Goal: Entertainment & Leisure: Consume media (video, audio)

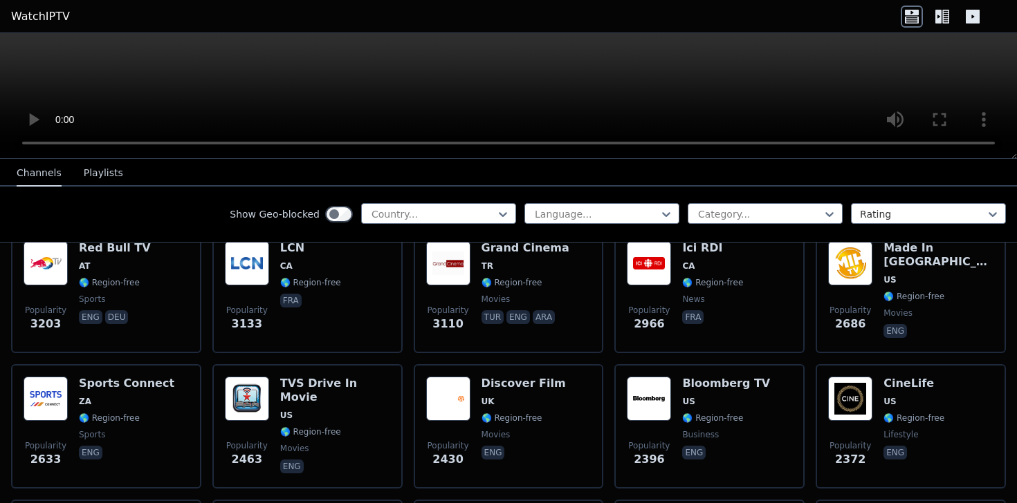
scroll to position [469, 0]
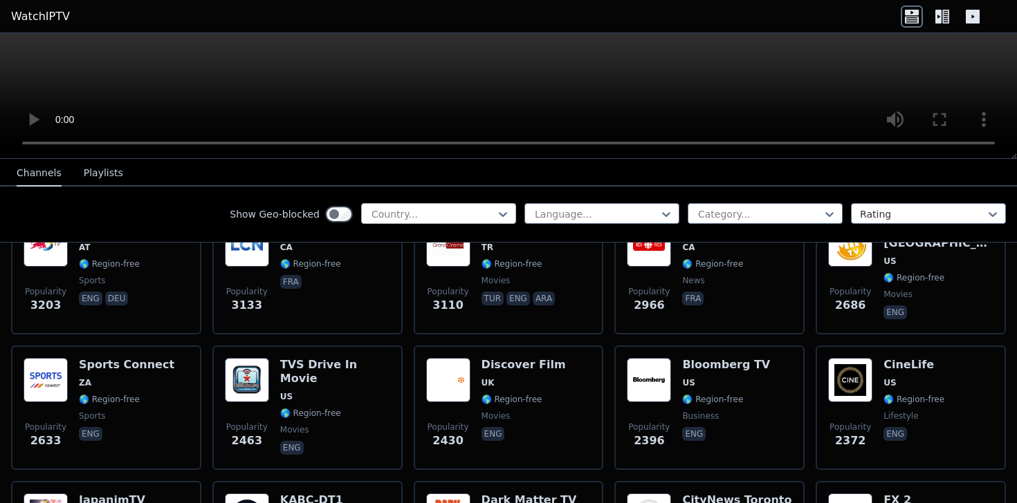
click at [374, 211] on div at bounding box center [433, 214] width 126 height 14
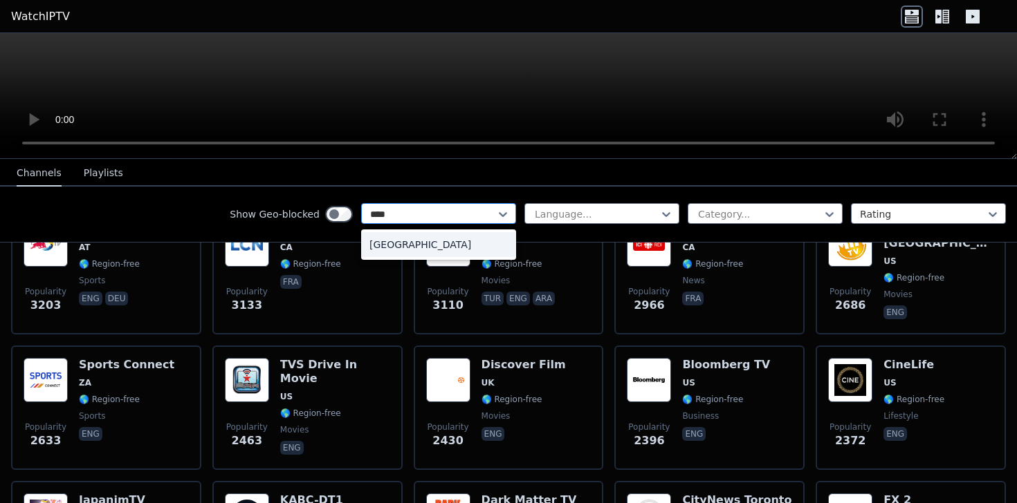
type input "*****"
click at [396, 239] on div "Spain" at bounding box center [438, 244] width 155 height 25
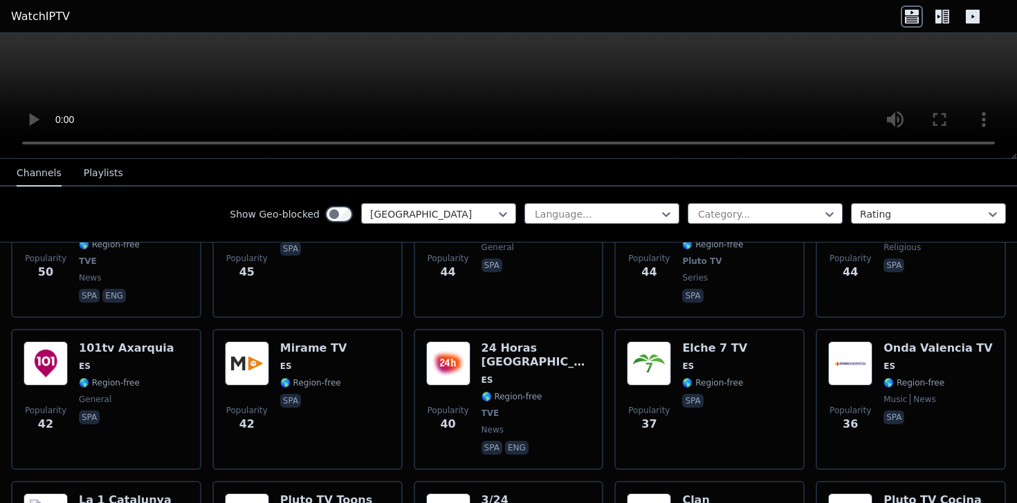
scroll to position [2050, 0]
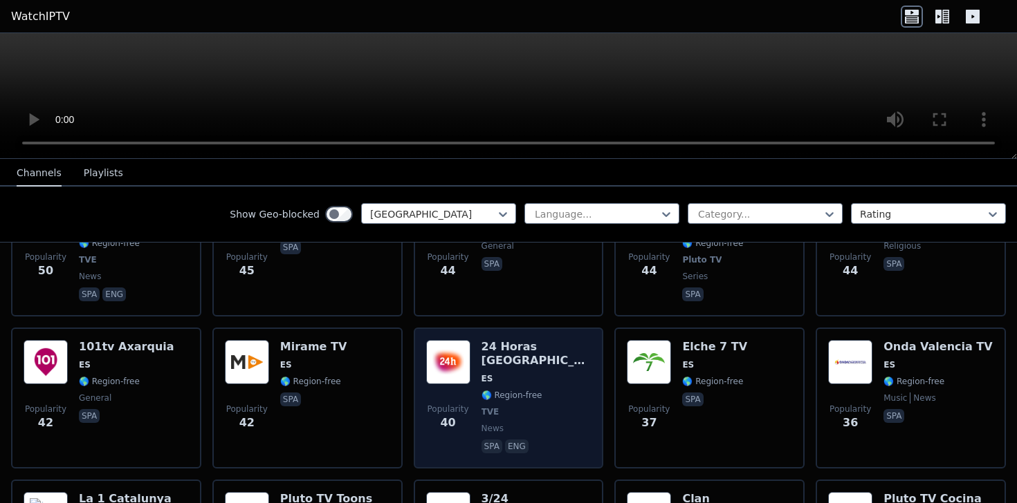
click at [513, 340] on h6 "24 Horas Canarias" at bounding box center [536, 354] width 110 height 28
click at [536, 340] on div "24 Horas Canarias ES 🌎 Region-free TVE news spa eng" at bounding box center [536, 398] width 110 height 116
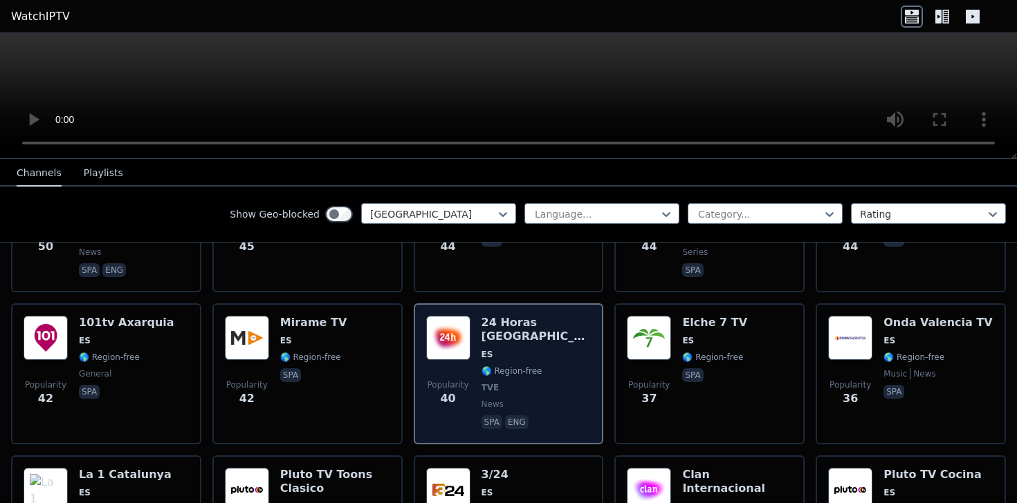
scroll to position [2055, 0]
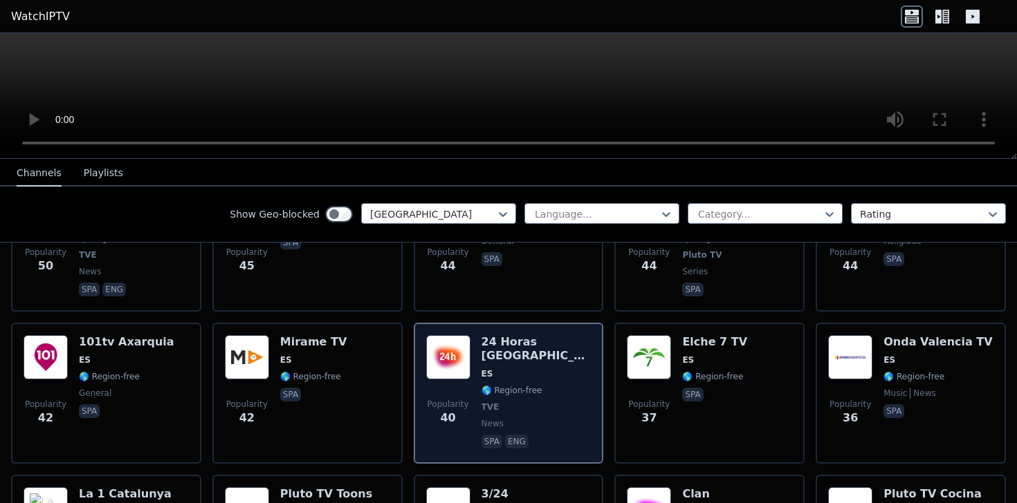
click at [518, 369] on span "ES" at bounding box center [536, 374] width 110 height 11
click at [487, 435] on p "spa" at bounding box center [491, 442] width 21 height 14
click at [503, 335] on h6 "24 Horas Canarias" at bounding box center [536, 349] width 110 height 28
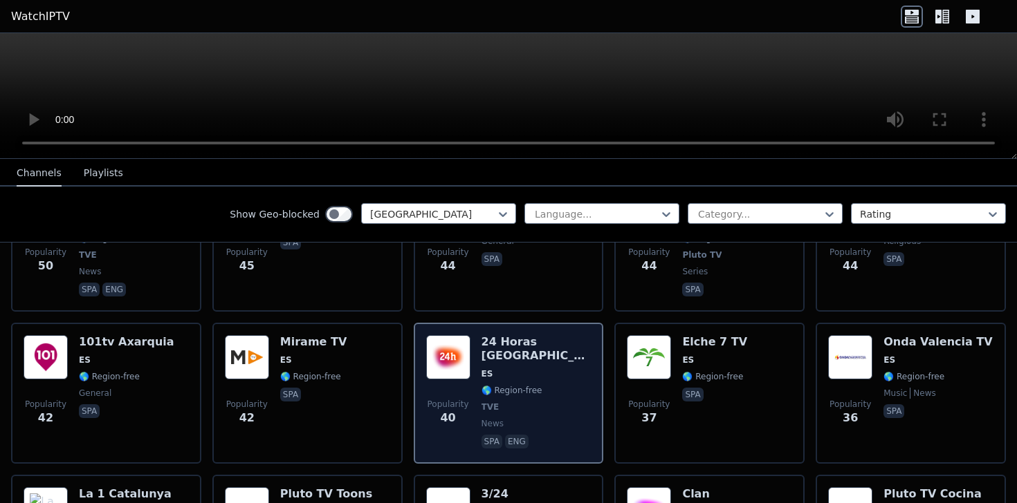
click at [512, 335] on h6 "24 Horas Canarias" at bounding box center [536, 349] width 110 height 28
click at [538, 385] on span "🌎 Region-free" at bounding box center [536, 390] width 110 height 11
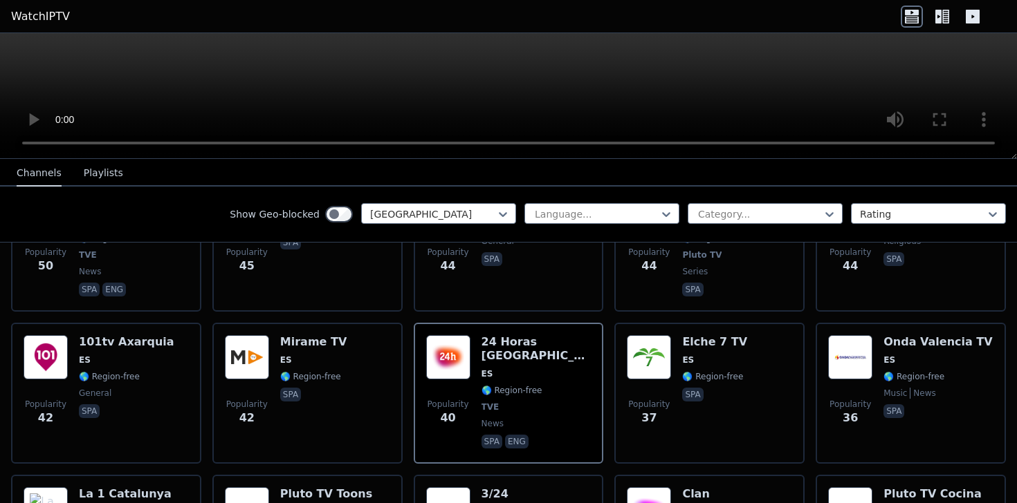
click at [947, 12] on icon at bounding box center [945, 17] width 7 height 14
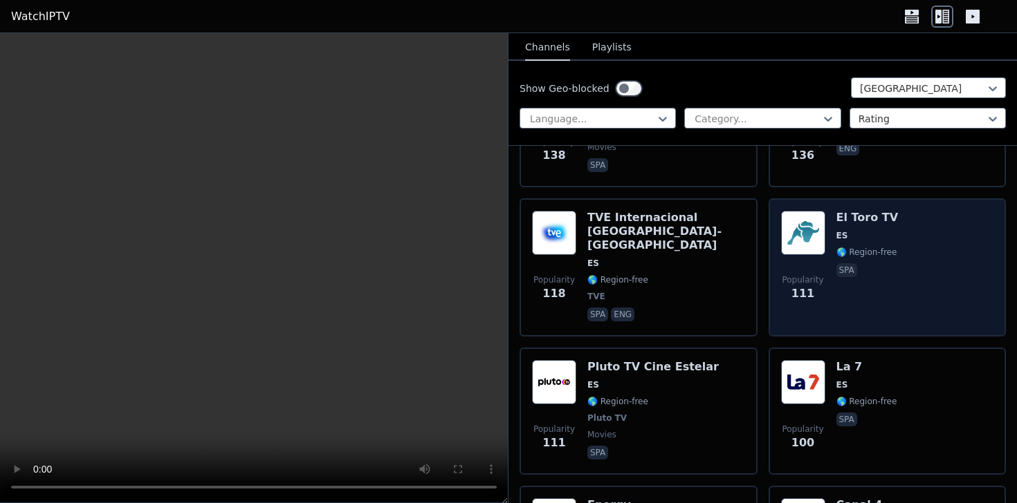
click at [820, 225] on div "Popularity 111 El Toro TV ES 🌎 Region-free spa" at bounding box center [887, 267] width 213 height 113
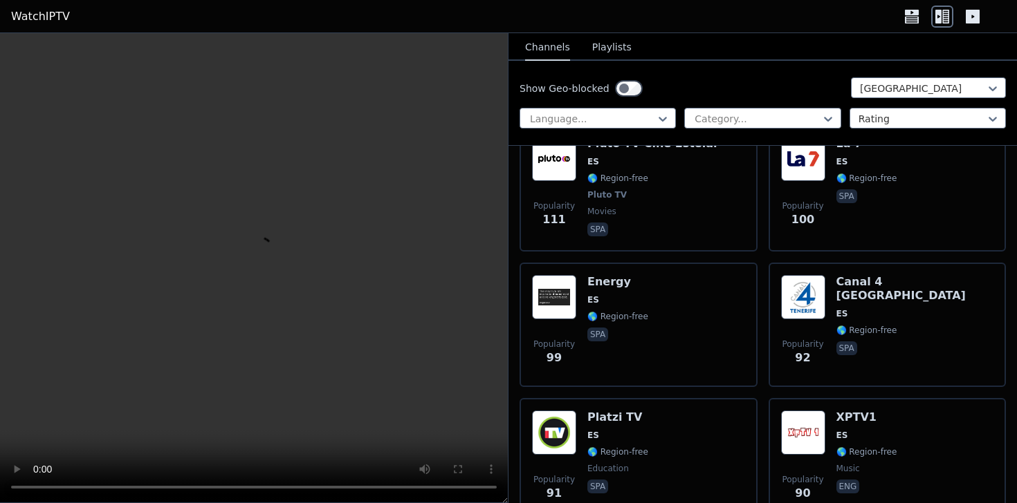
scroll to position [1437, 0]
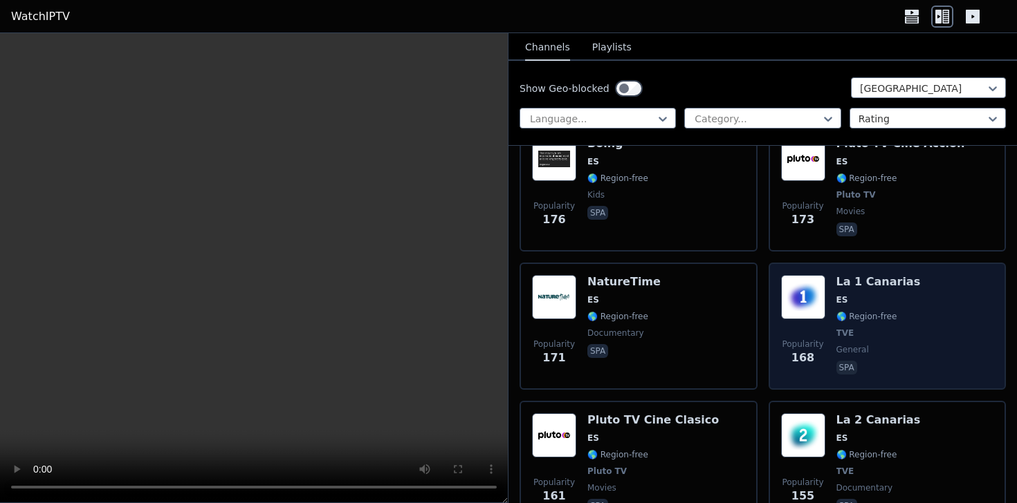
click at [923, 293] on div "Popularity 168 La 1 Canarias ES 🌎 Region-free TVE general spa" at bounding box center [887, 326] width 213 height 102
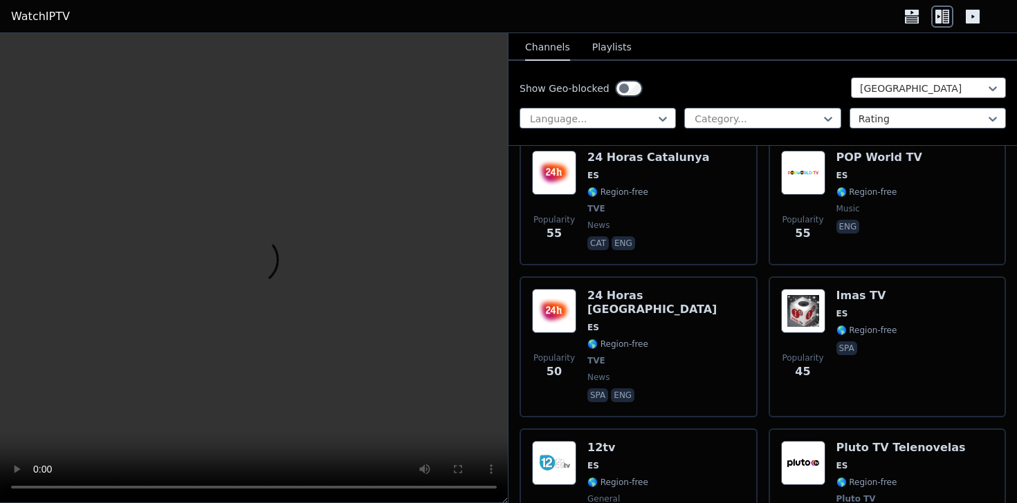
scroll to position [4594, 0]
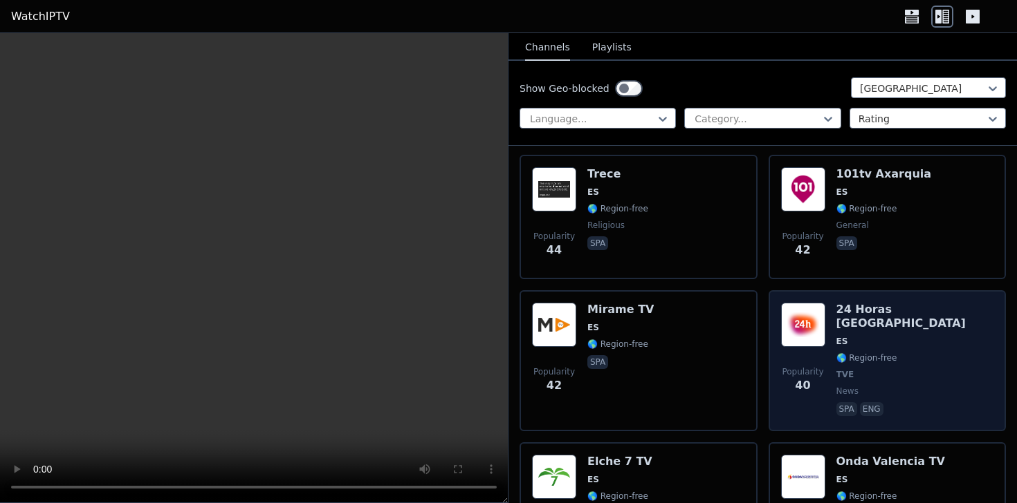
click at [836, 303] on div "24 Horas Canarias ES 🌎 Region-free TVE news spa eng" at bounding box center [915, 361] width 158 height 116
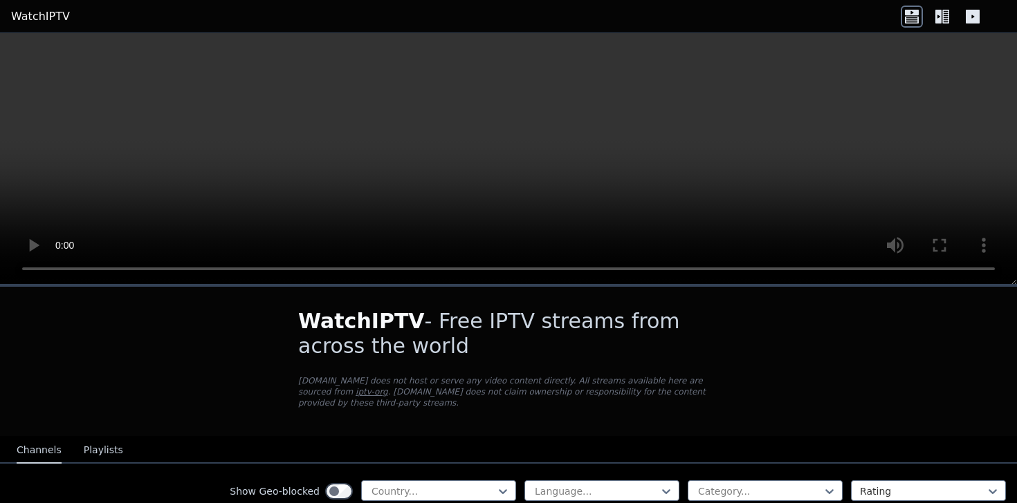
click at [93, 439] on button "Playlists" at bounding box center [103, 451] width 39 height 26
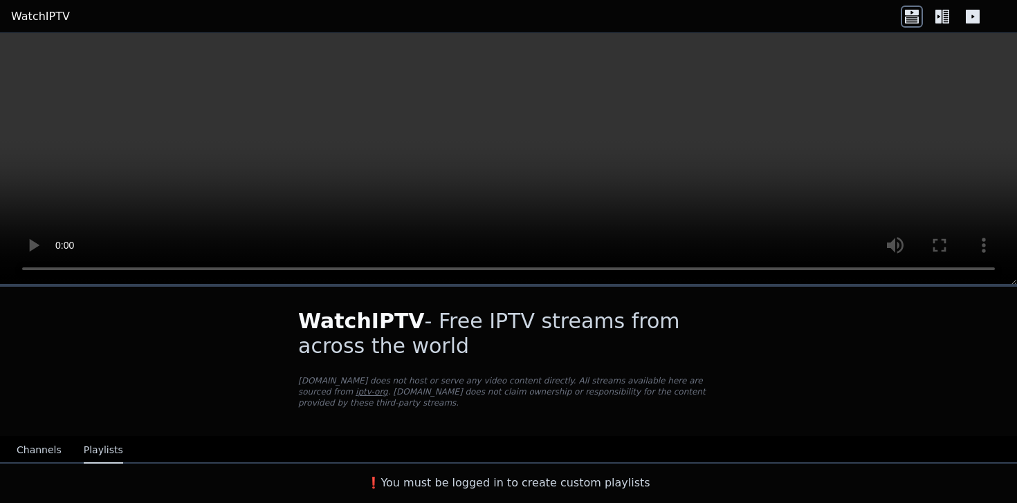
click at [57, 15] on link "WatchIPTV" at bounding box center [40, 16] width 59 height 17
click at [463, 482] on h3 "❗️You must be logged in to create custom playlists" at bounding box center [508, 483] width 465 height 17
click at [604, 487] on h3 "❗️You must be logged in to create custom playlists" at bounding box center [508, 483] width 465 height 17
click at [512, 484] on h3 "❗️You must be logged in to create custom playlists" at bounding box center [508, 483] width 465 height 17
click at [498, 484] on h3 "❗️You must be logged in to create custom playlists" at bounding box center [508, 483] width 465 height 17
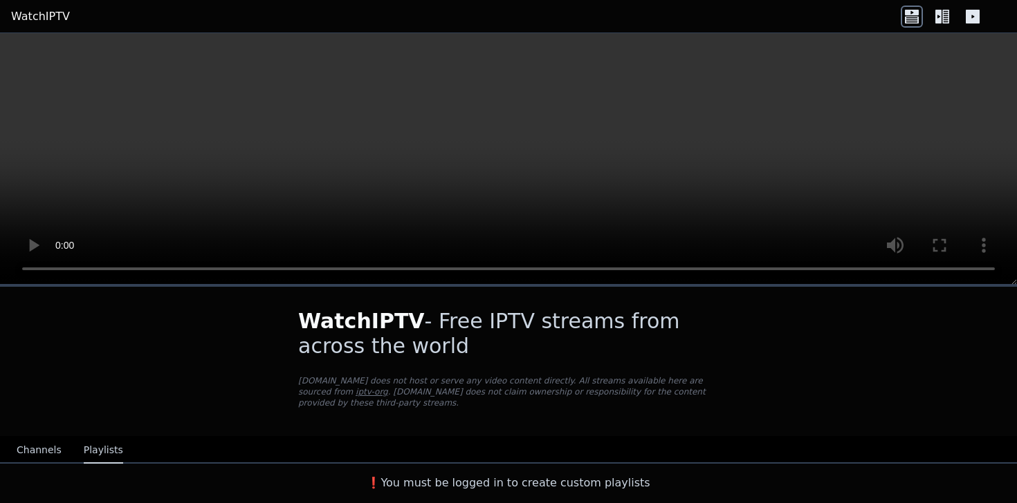
click at [470, 484] on h3 "❗️You must be logged in to create custom playlists" at bounding box center [508, 483] width 465 height 17
click at [382, 483] on h3 "❗️You must be logged in to create custom playlists" at bounding box center [508, 483] width 465 height 17
click at [26, 458] on button "Channels" at bounding box center [39, 451] width 45 height 26
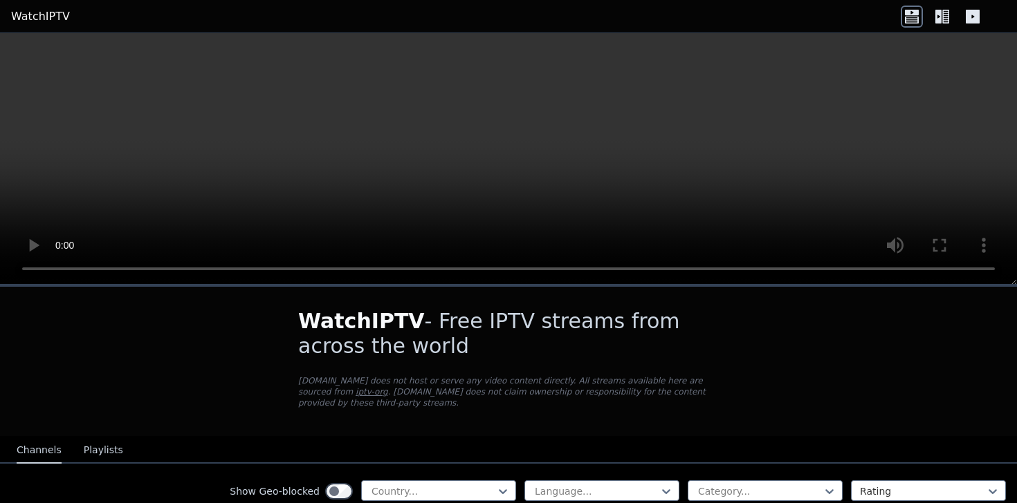
click at [30, 454] on button "Channels" at bounding box center [39, 451] width 45 height 26
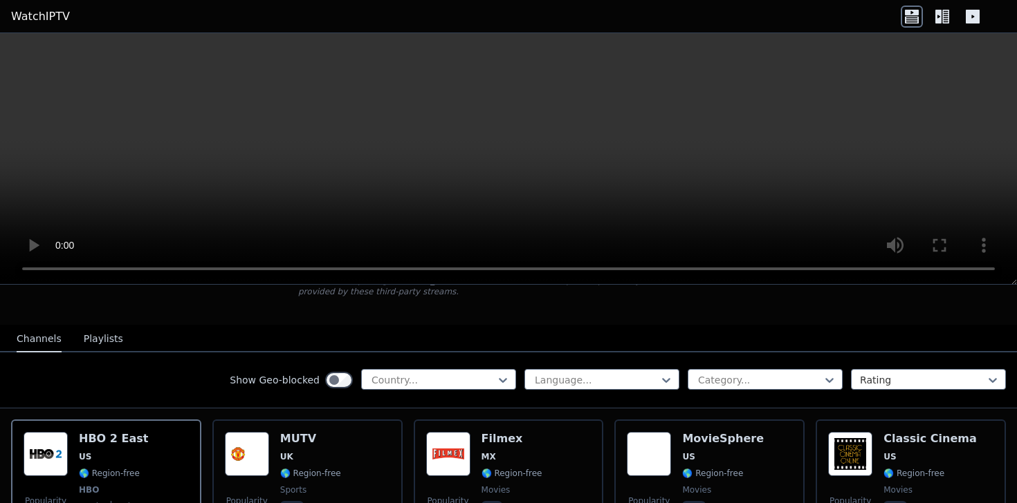
scroll to position [196, 0]
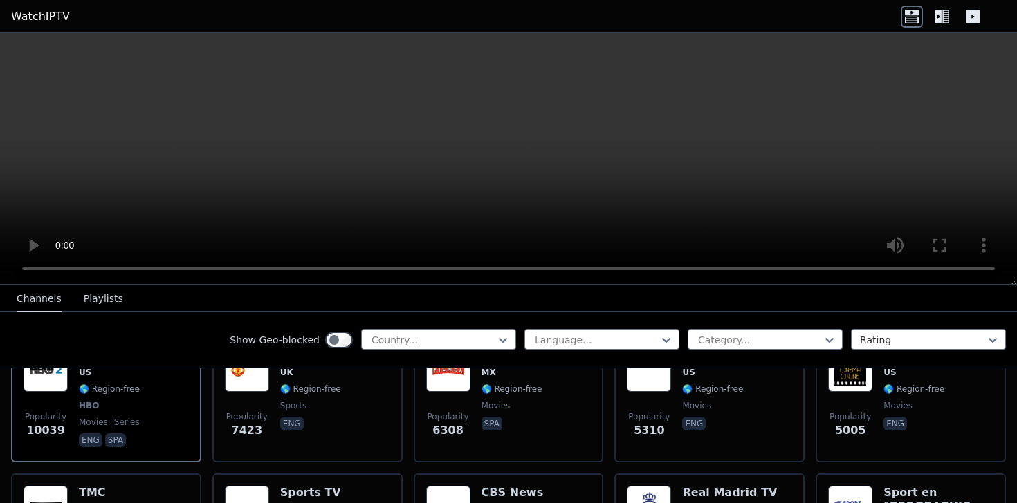
click at [312, 340] on div "Show Geo-blocked" at bounding box center [291, 340] width 123 height 22
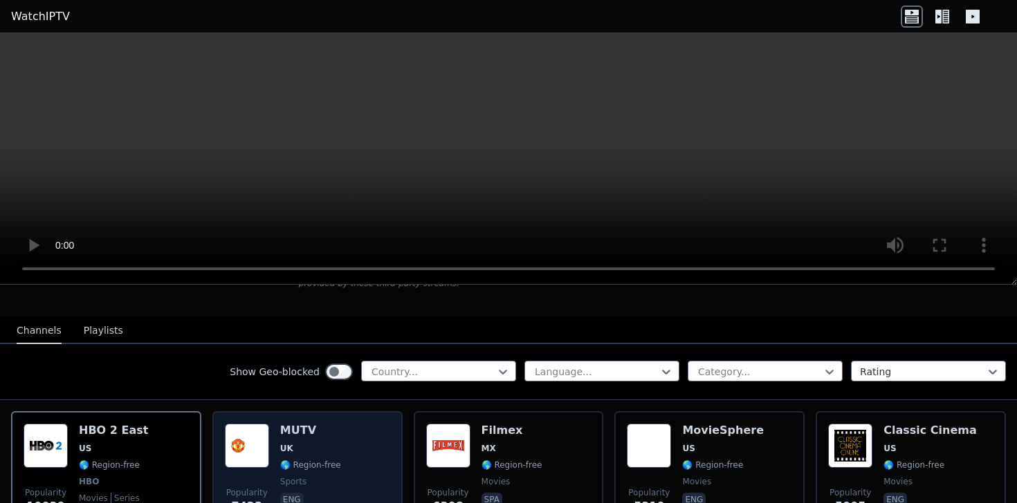
scroll to position [122, 0]
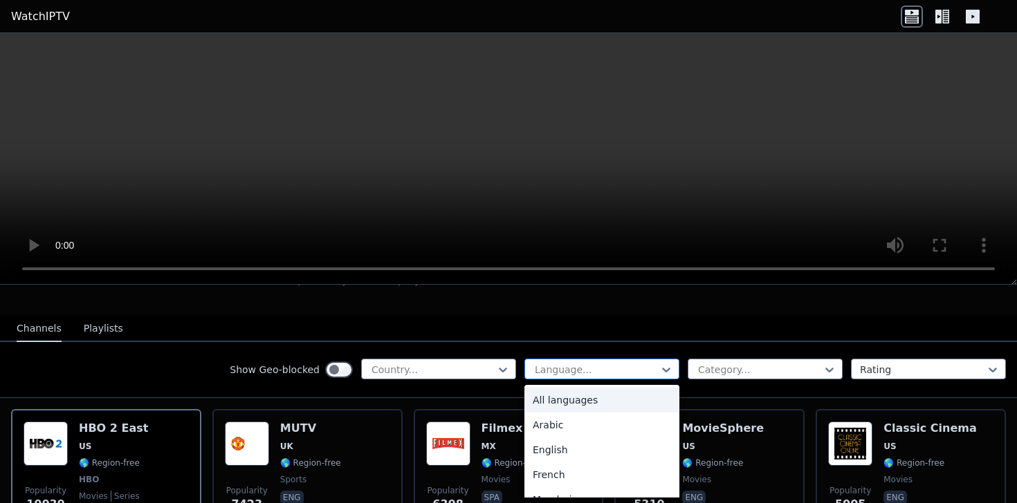
click at [561, 369] on div at bounding box center [596, 370] width 126 height 14
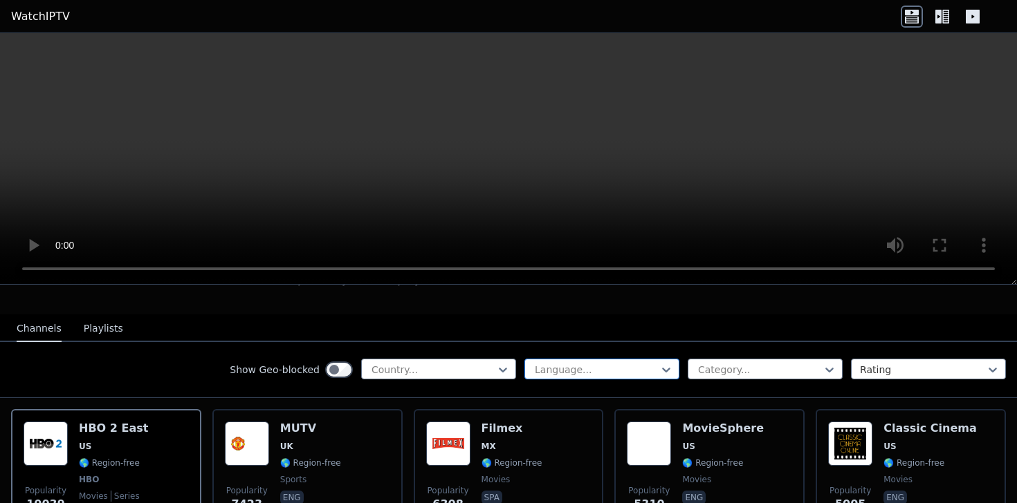
click at [561, 369] on div at bounding box center [596, 370] width 126 height 14
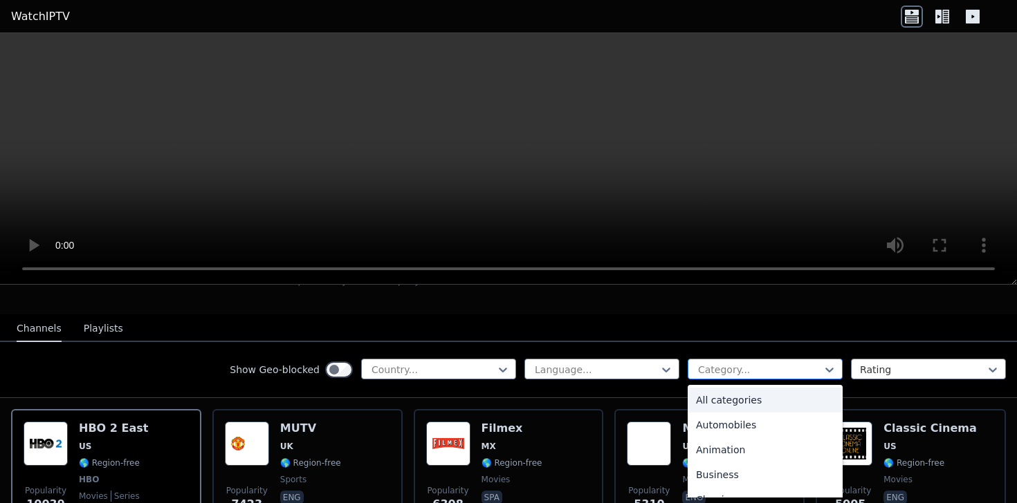
click at [746, 371] on div at bounding box center [759, 370] width 126 height 14
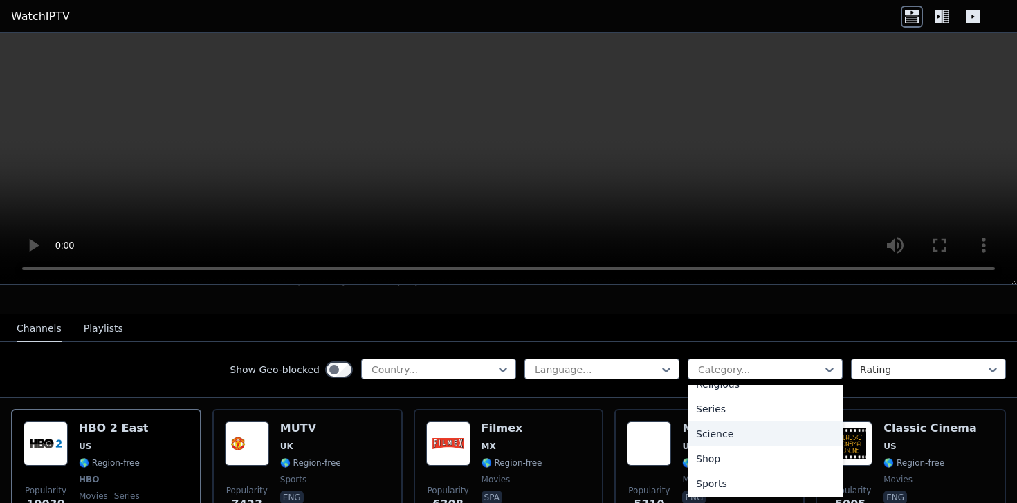
scroll to position [542, 0]
click at [700, 455] on div "Sports" at bounding box center [764, 456] width 155 height 25
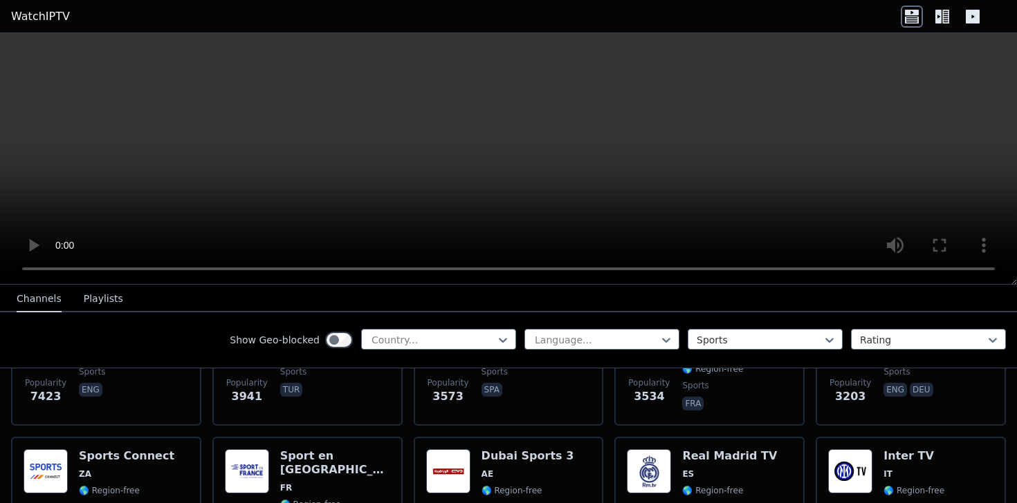
scroll to position [241, 0]
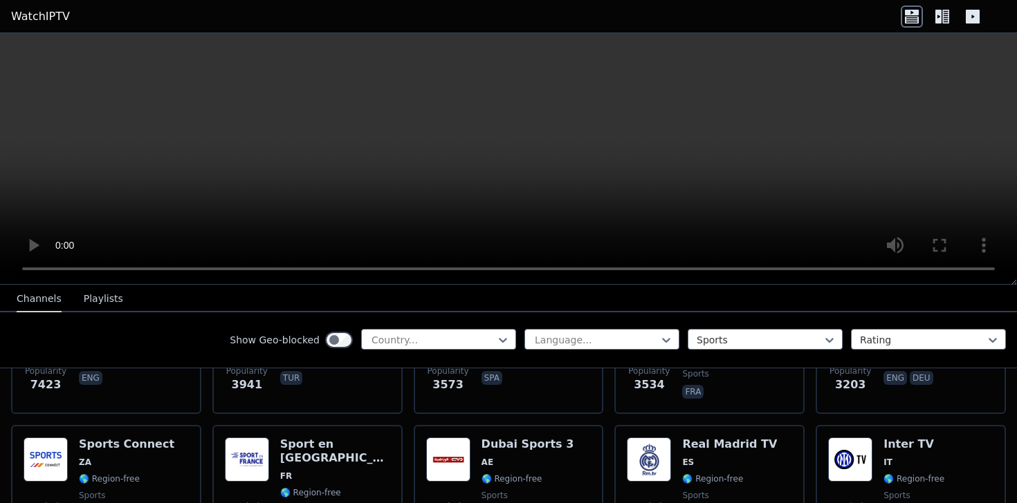
click at [947, 23] on icon at bounding box center [945, 17] width 7 height 14
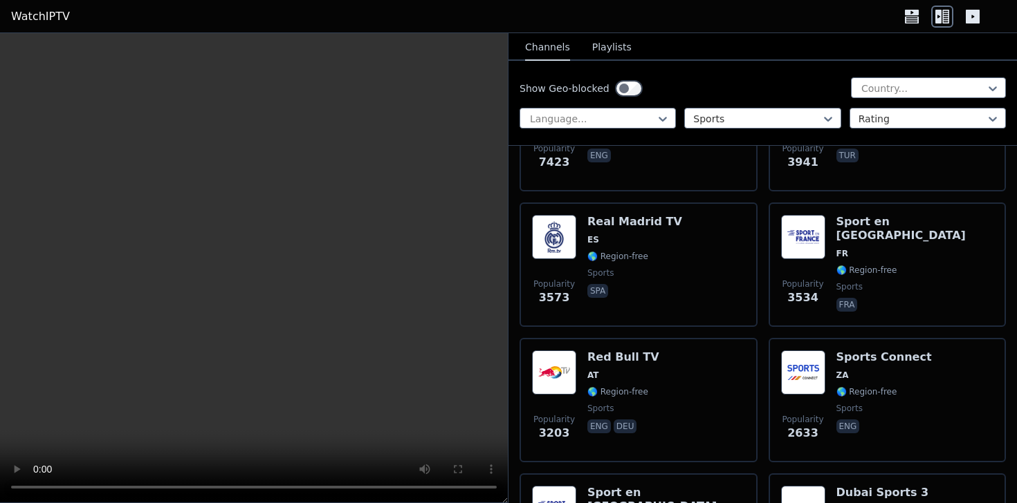
click at [968, 19] on icon at bounding box center [972, 17] width 14 height 14
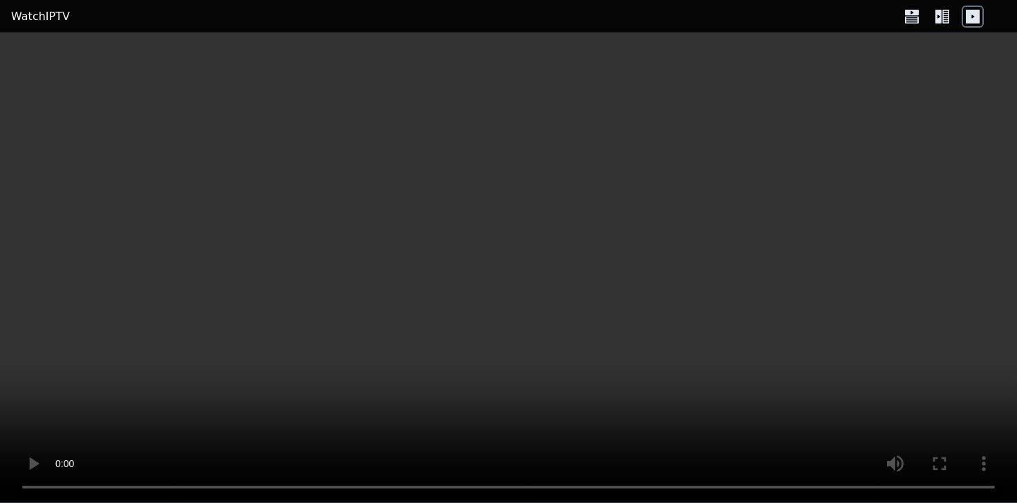
click at [944, 19] on icon at bounding box center [942, 17] width 22 height 22
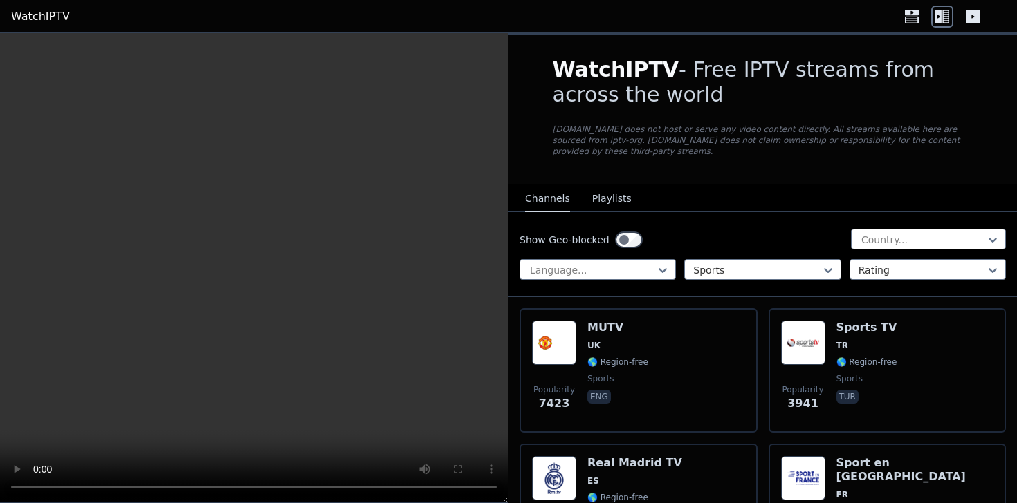
click at [980, 17] on icon at bounding box center [972, 17] width 22 height 22
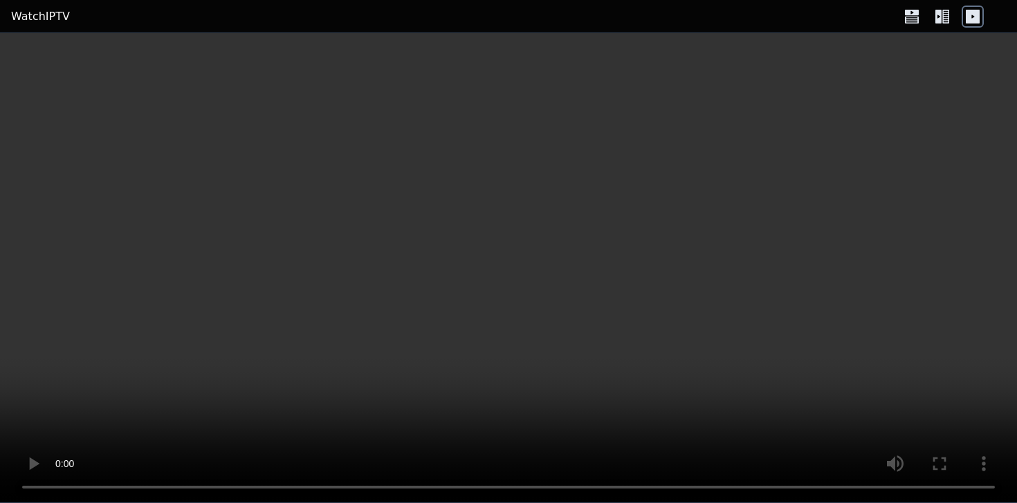
click at [932, 28] on header "WatchIPTV" at bounding box center [508, 16] width 1017 height 33
click at [935, 26] on icon at bounding box center [942, 17] width 22 height 22
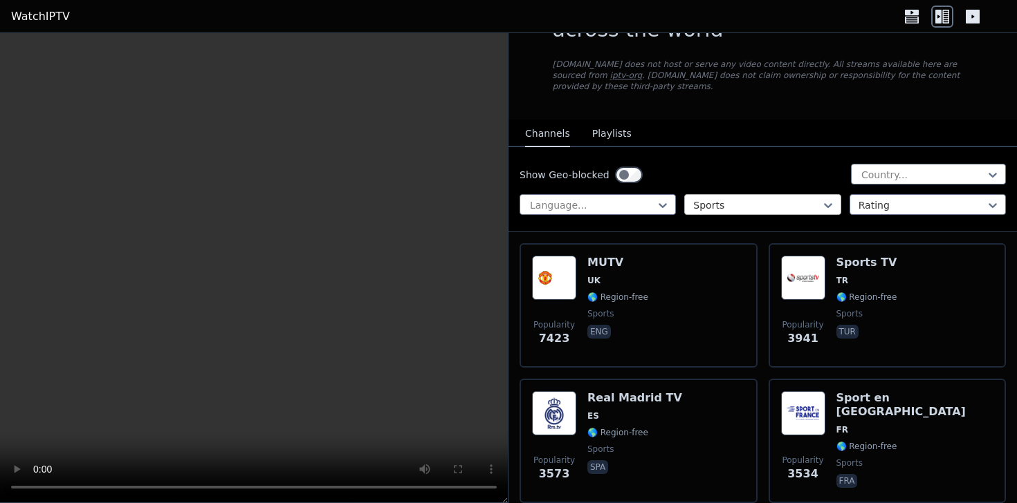
scroll to position [68, 0]
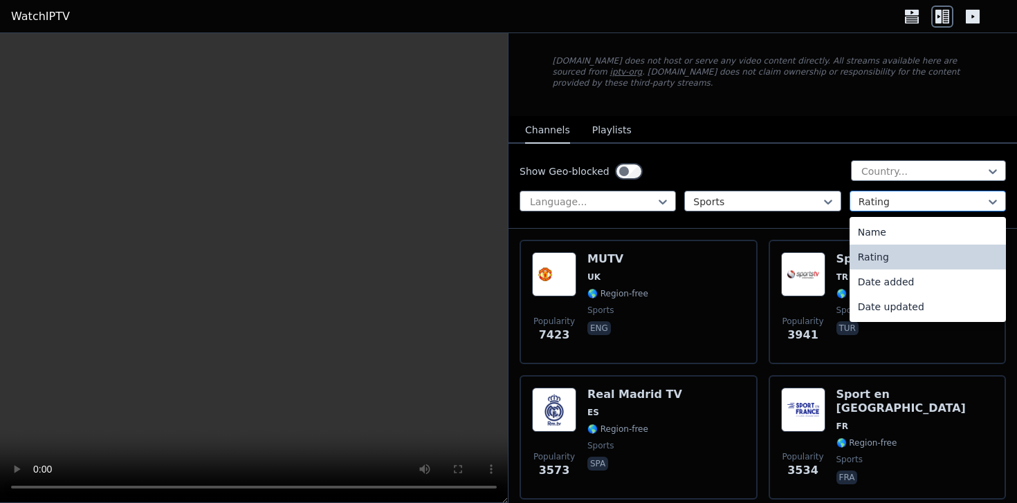
click at [887, 195] on div at bounding box center [921, 202] width 127 height 14
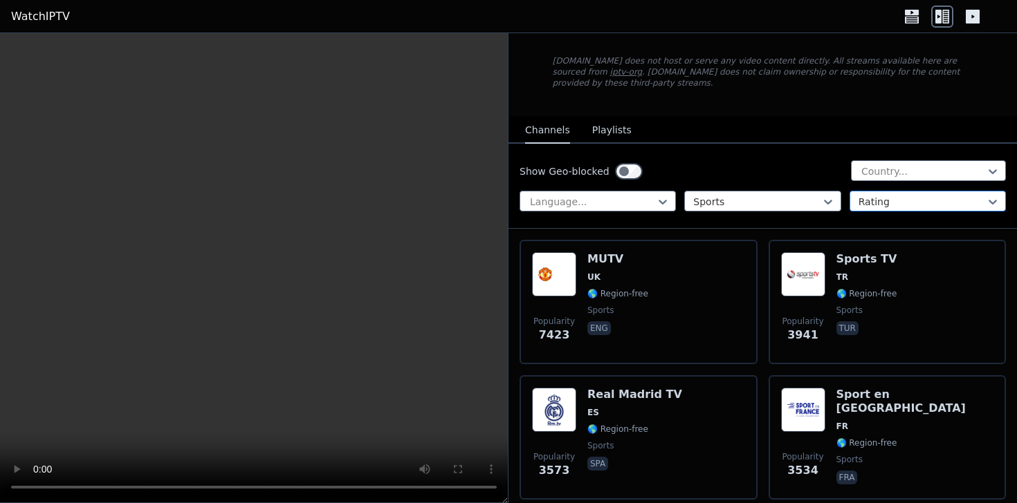
click at [883, 196] on div at bounding box center [921, 202] width 127 height 14
click at [885, 207] on div at bounding box center [921, 202] width 127 height 14
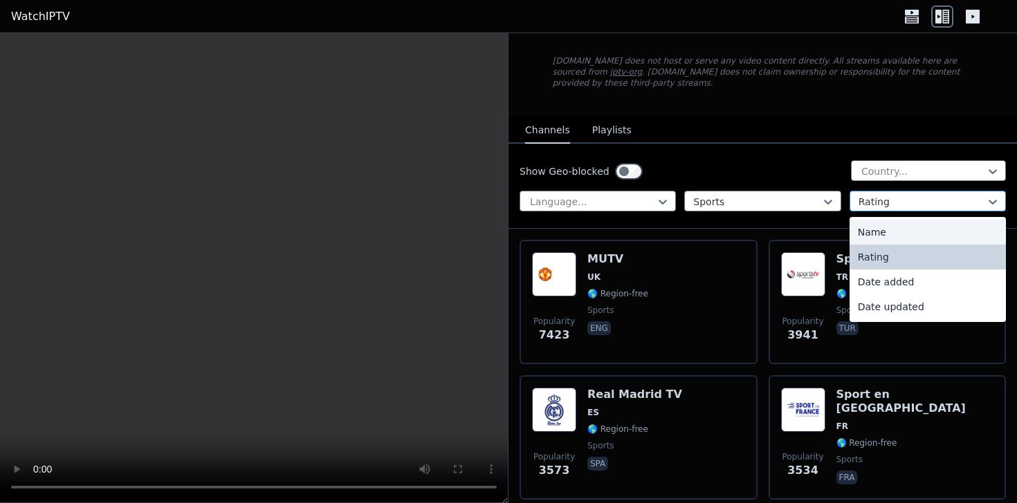
click at [900, 201] on div at bounding box center [921, 202] width 127 height 14
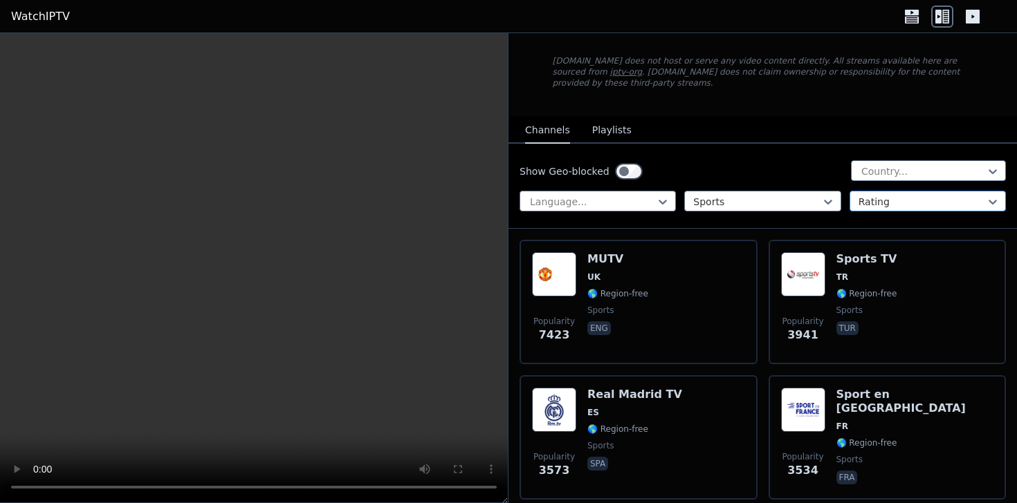
click at [885, 206] on div at bounding box center [921, 202] width 127 height 14
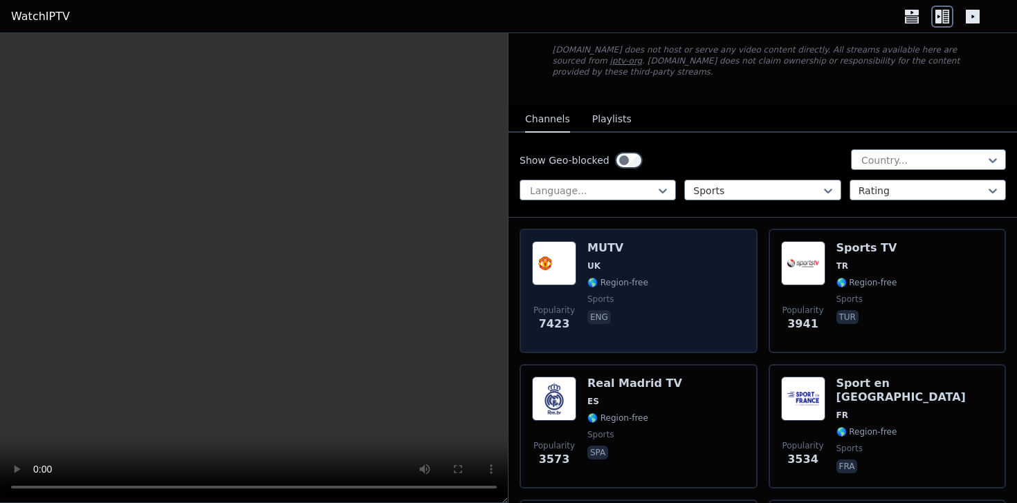
click at [708, 298] on div "Popularity 7423 MUTV [GEOGRAPHIC_DATA] 🌎 Region-free sports eng" at bounding box center [638, 291] width 213 height 100
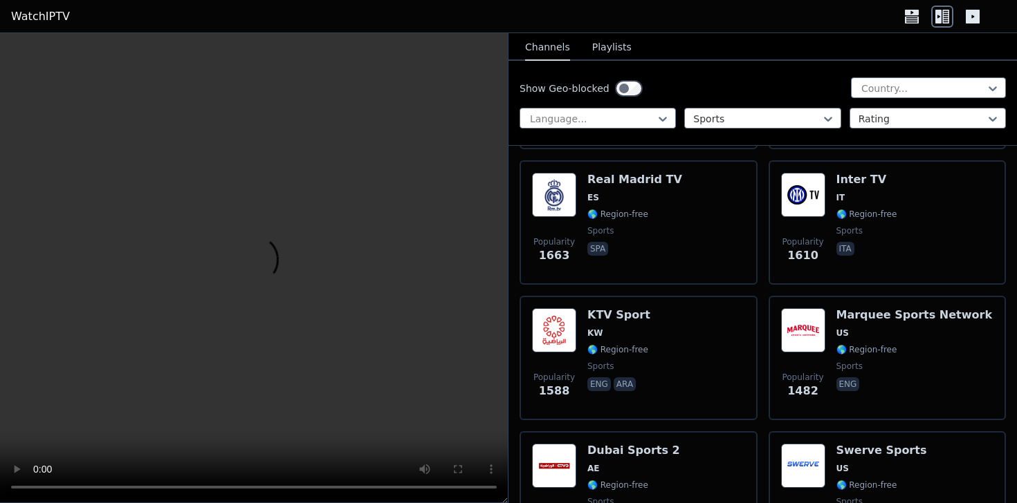
scroll to position [694, 0]
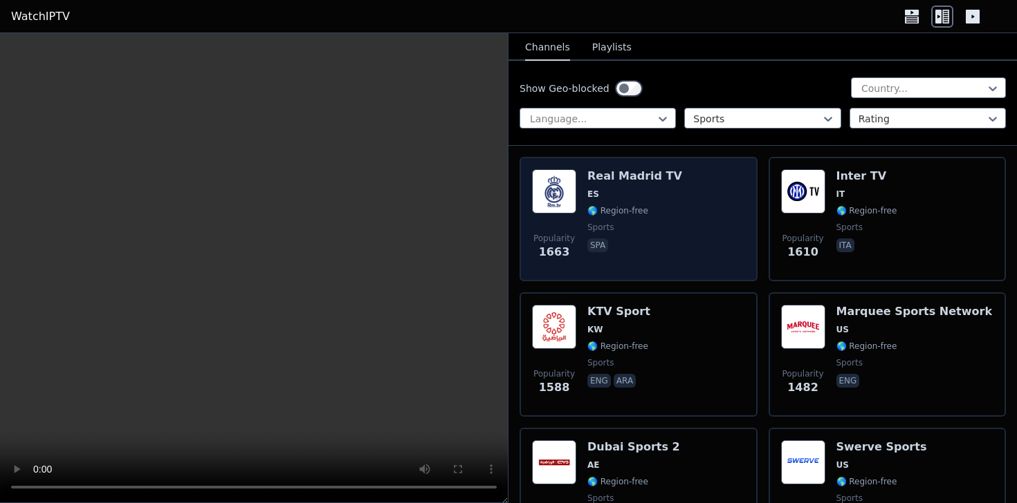
click at [707, 234] on div "Popularity 1663 Real Madrid TV ES 🌎 Region-free sports spa" at bounding box center [638, 219] width 213 height 100
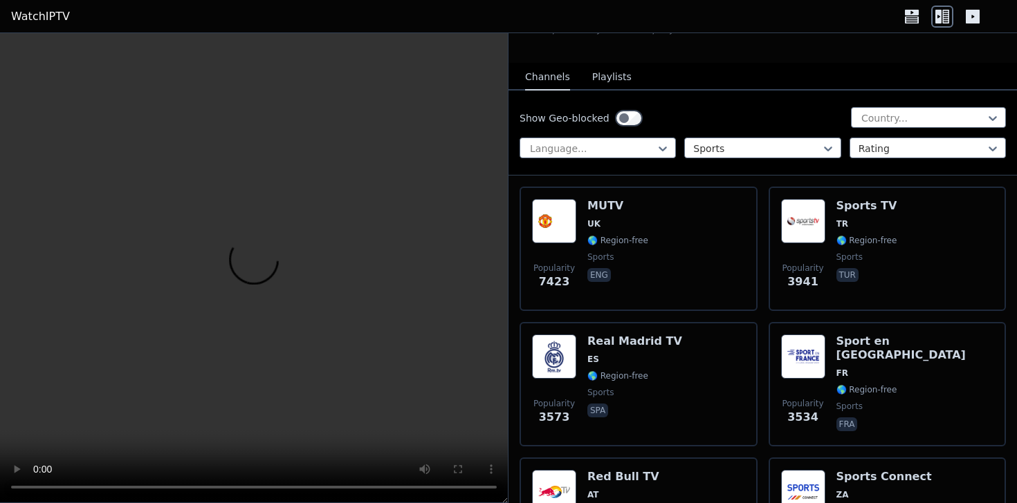
scroll to position [194, 0]
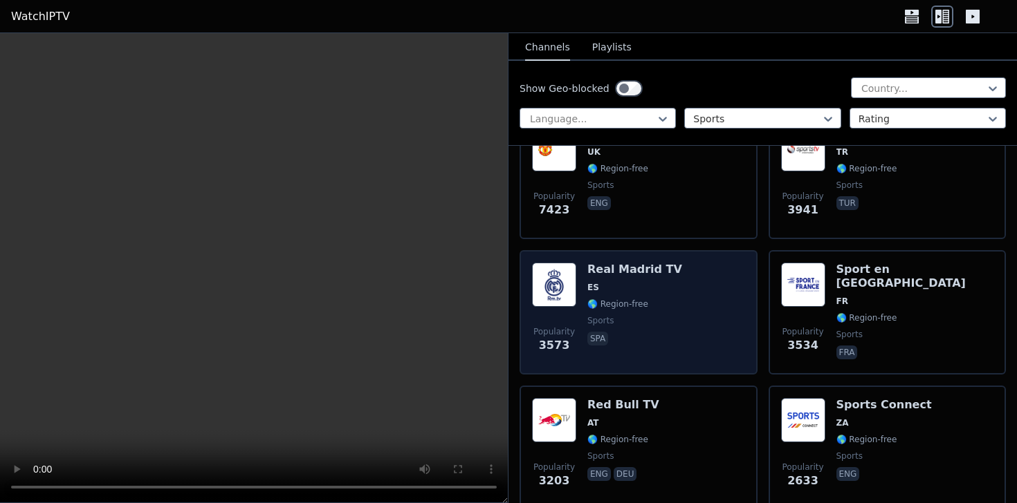
click at [672, 317] on div "Popularity 3573 Real Madrid TV ES 🌎 Region-free sports spa" at bounding box center [638, 313] width 213 height 100
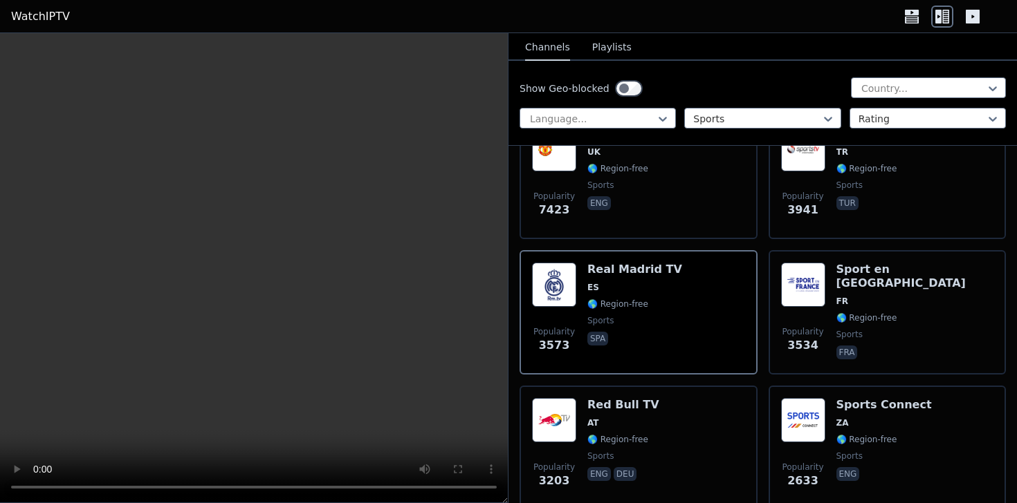
click at [221, 336] on video at bounding box center [254, 268] width 508 height 470
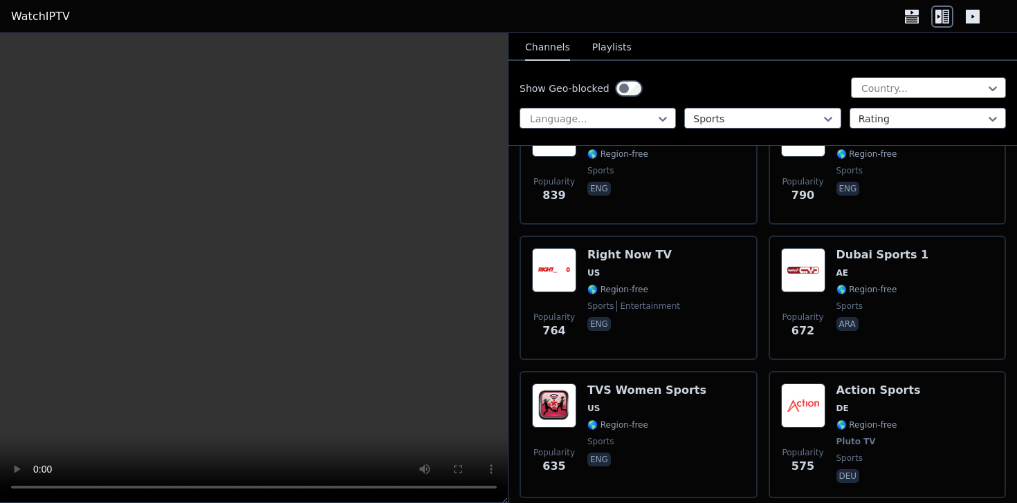
scroll to position [2131, 0]
